Goal: Information Seeking & Learning: Check status

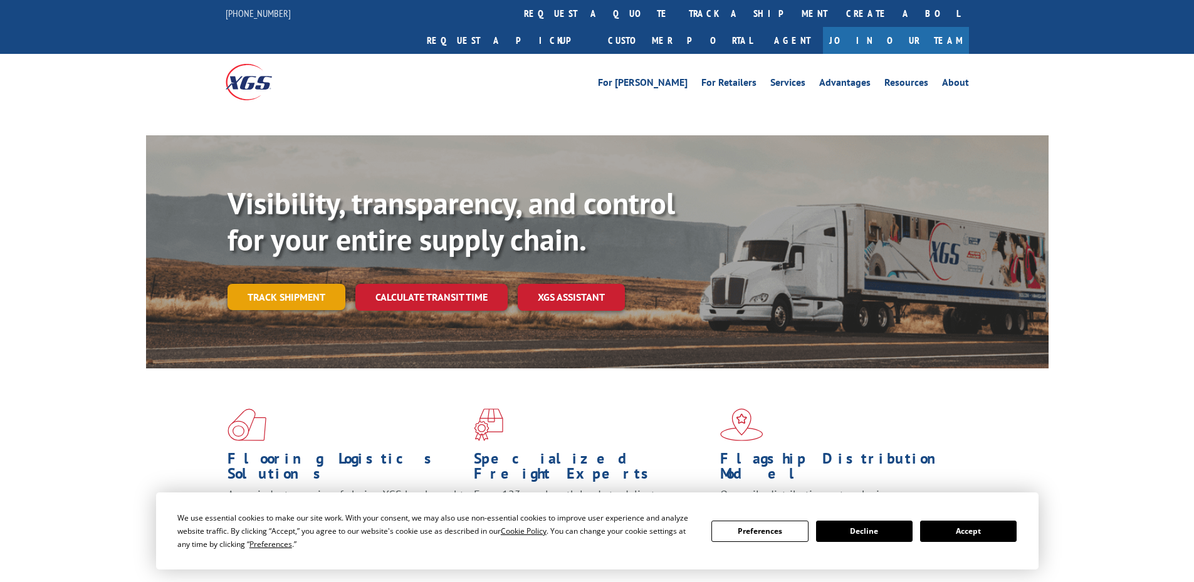
click at [267, 284] on link "Track shipment" at bounding box center [287, 297] width 118 height 26
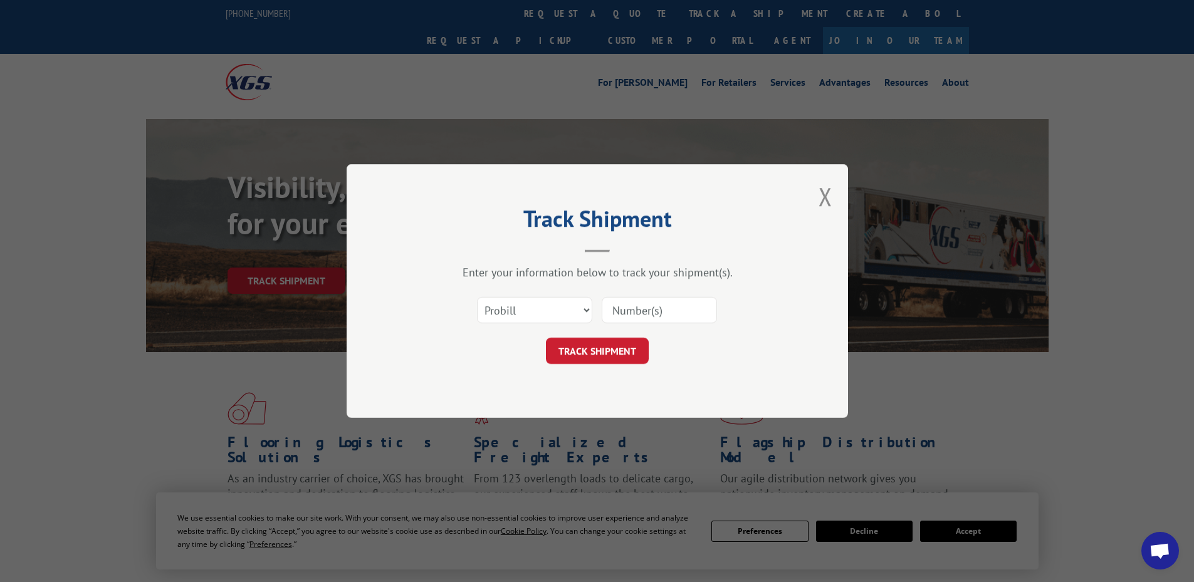
drag, startPoint x: 503, startPoint y: 314, endPoint x: 502, endPoint y: 323, distance: 8.8
click at [503, 314] on select "Select category... Probill BOL PO" at bounding box center [534, 310] width 115 height 26
select select "po"
click at [477, 297] on select "Select category... Probill BOL PO" at bounding box center [534, 310] width 115 height 26
click at [631, 312] on input at bounding box center [659, 310] width 115 height 26
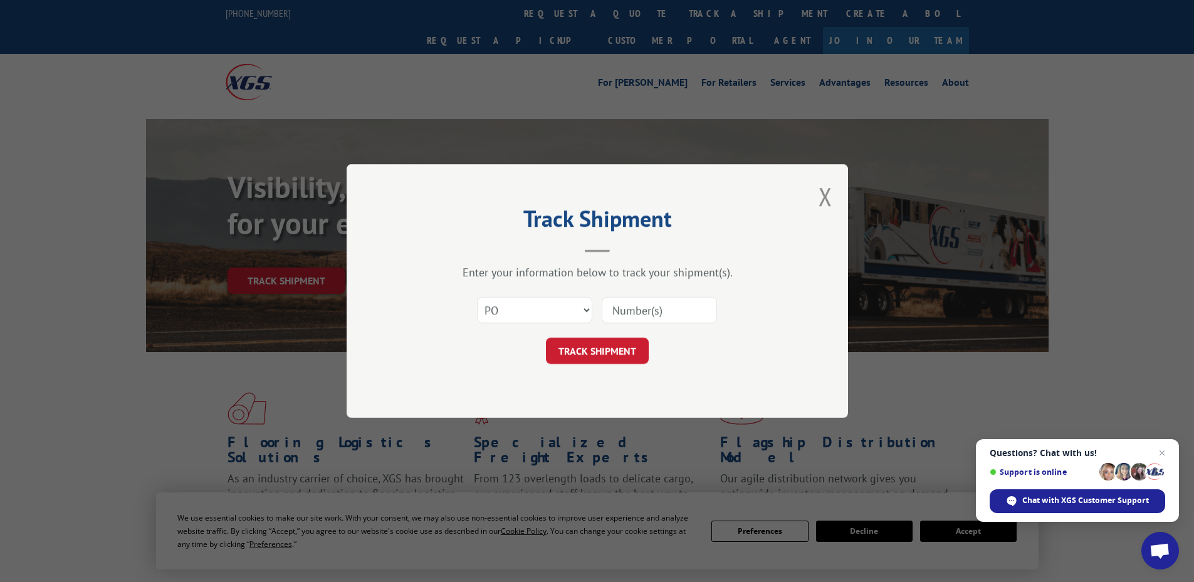
paste input "05541707"
type input "05541707"
click at [577, 347] on button "TRACK SHIPMENT" at bounding box center [597, 351] width 103 height 26
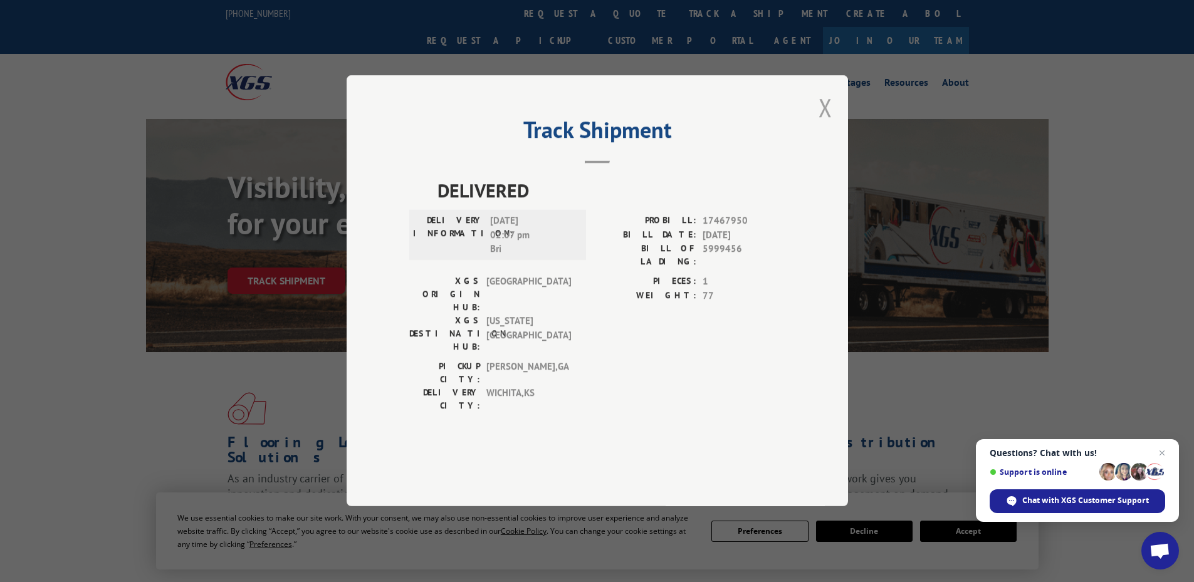
click at [823, 124] on button "Close modal" at bounding box center [826, 107] width 14 height 33
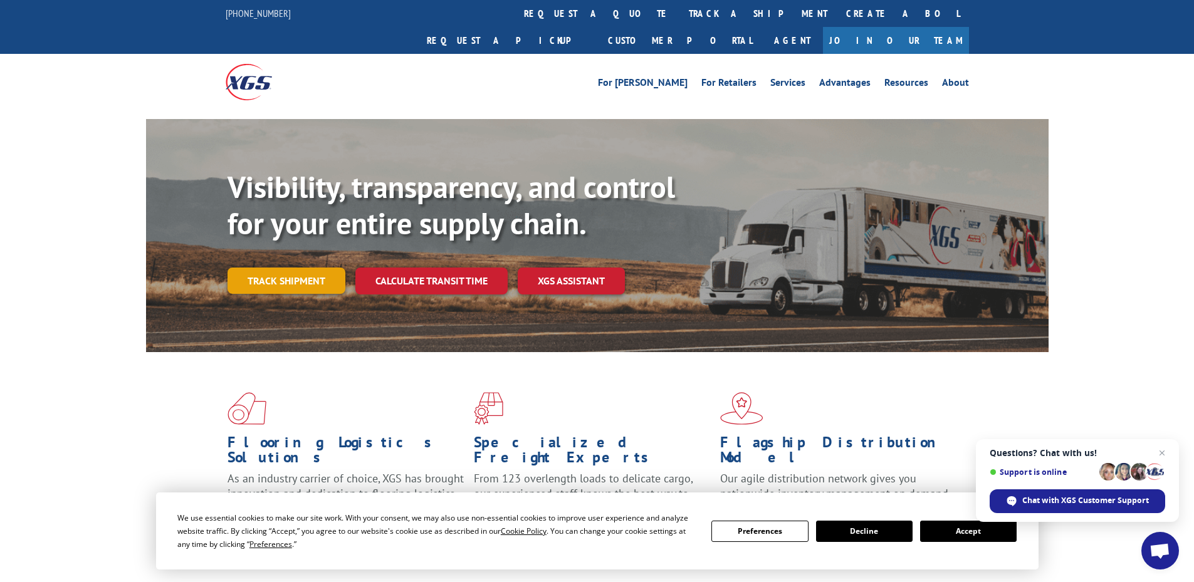
click at [303, 268] on link "Track shipment" at bounding box center [287, 281] width 118 height 26
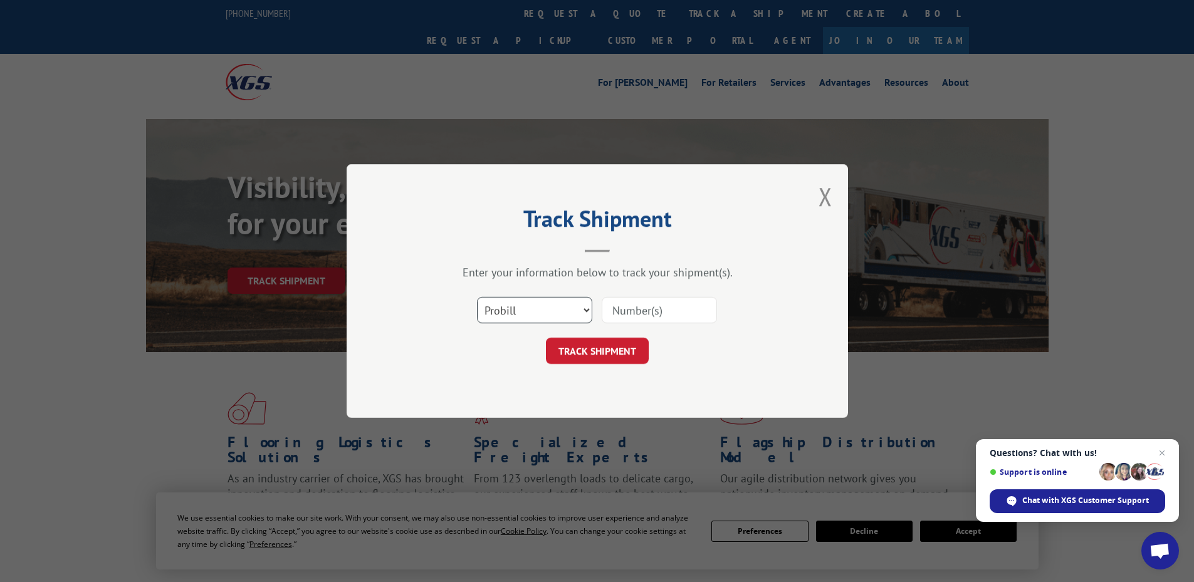
click at [506, 310] on select "Select category... Probill BOL PO" at bounding box center [534, 310] width 115 height 26
select select "po"
click at [477, 297] on select "Select category... Probill BOL PO" at bounding box center [534, 310] width 115 height 26
click at [624, 306] on input at bounding box center [659, 310] width 115 height 26
paste input "05541725"
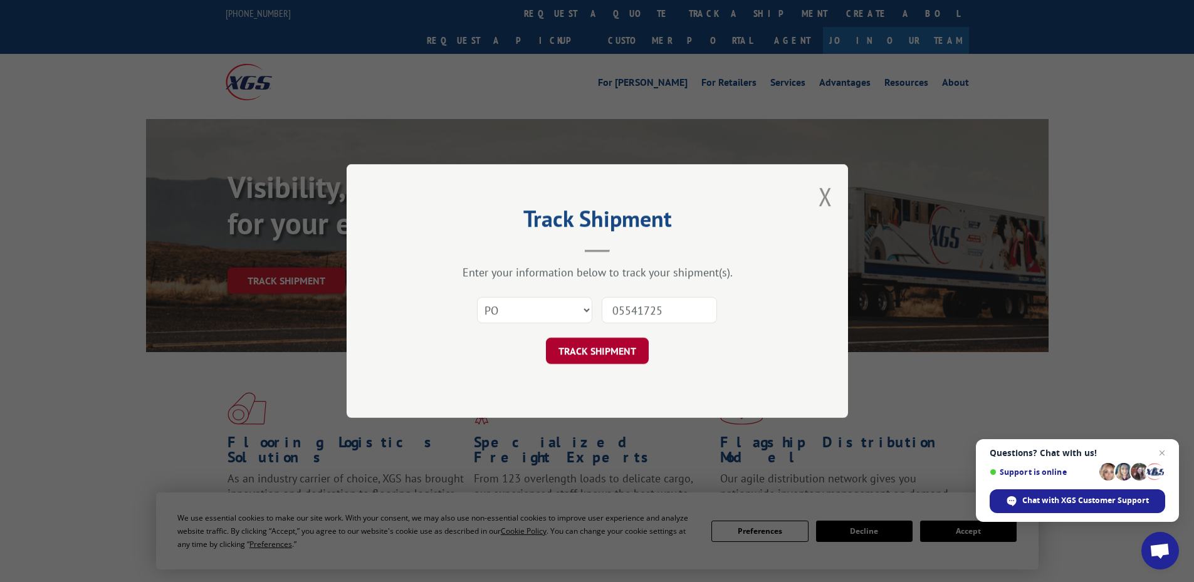
type input "05541725"
click at [581, 350] on button "TRACK SHIPMENT" at bounding box center [597, 351] width 103 height 26
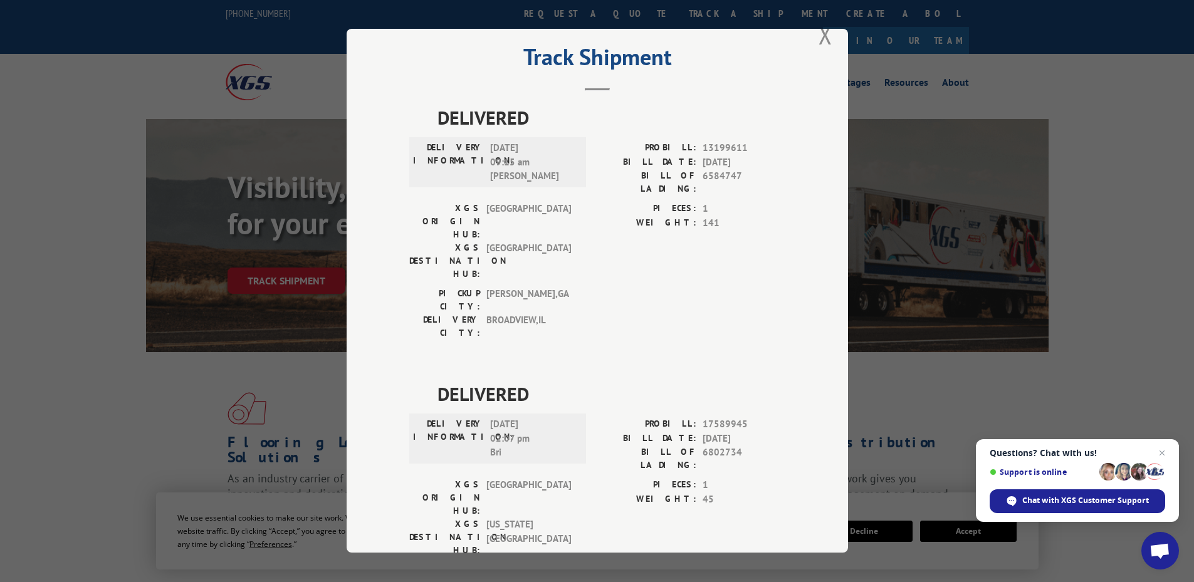
scroll to position [41, 0]
